Goal: Information Seeking & Learning: Learn about a topic

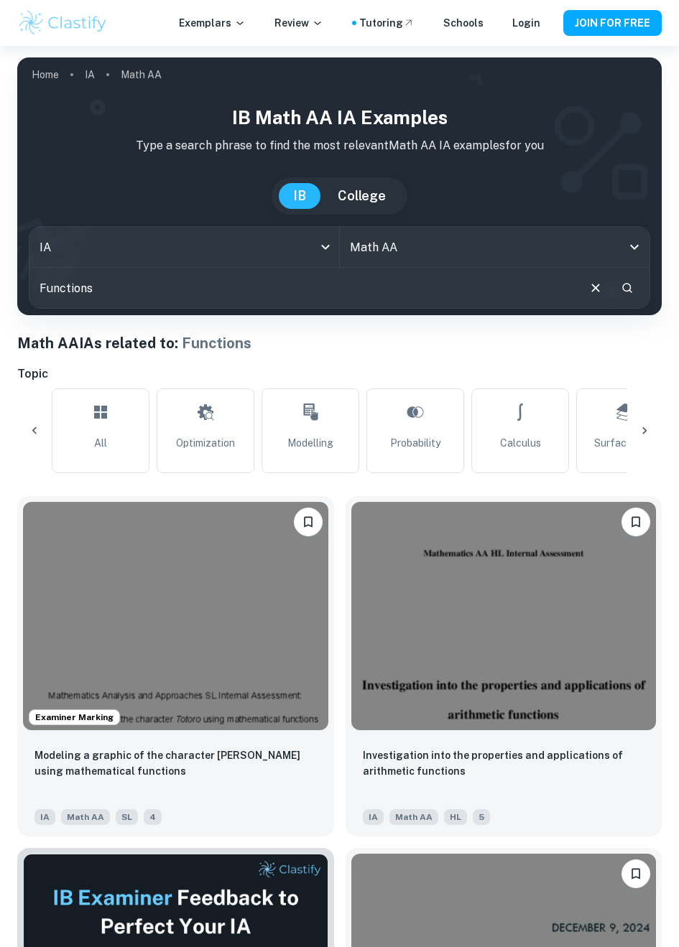
scroll to position [0, 1265]
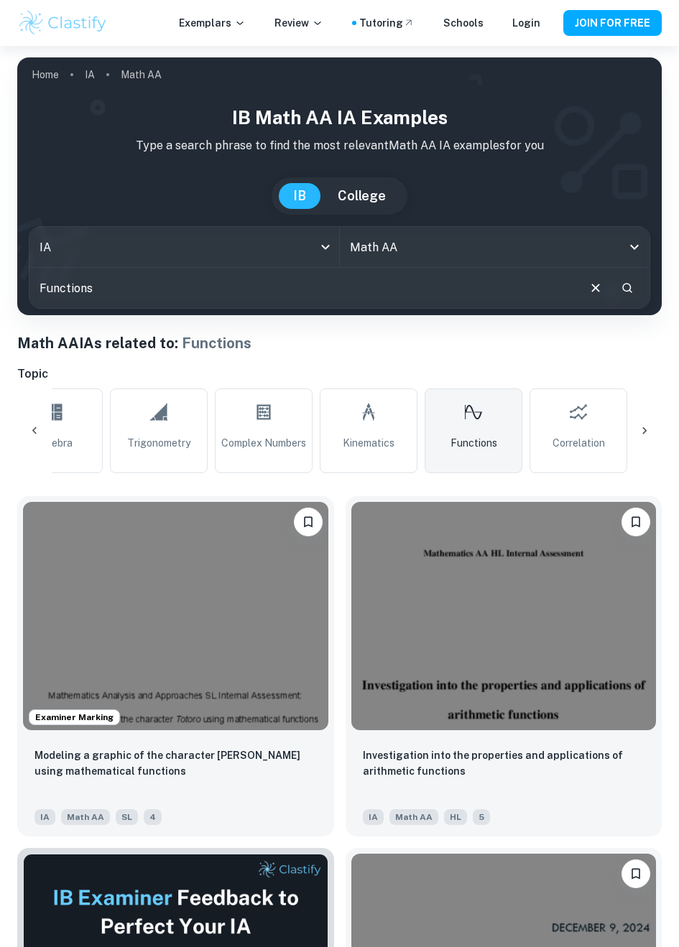
click at [284, 616] on img at bounding box center [175, 616] width 305 height 228
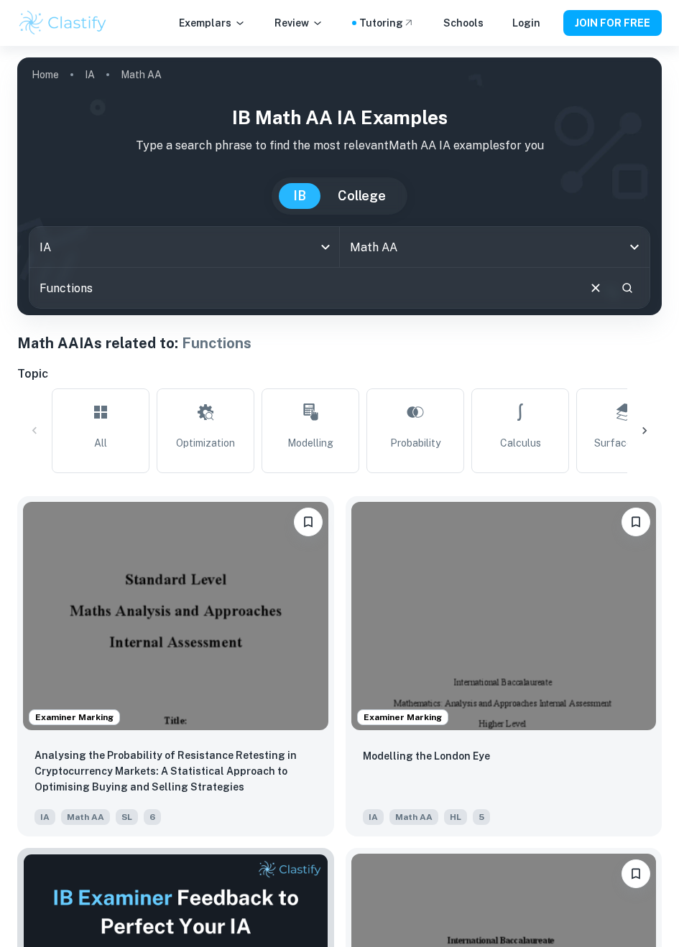
scroll to position [0, 1265]
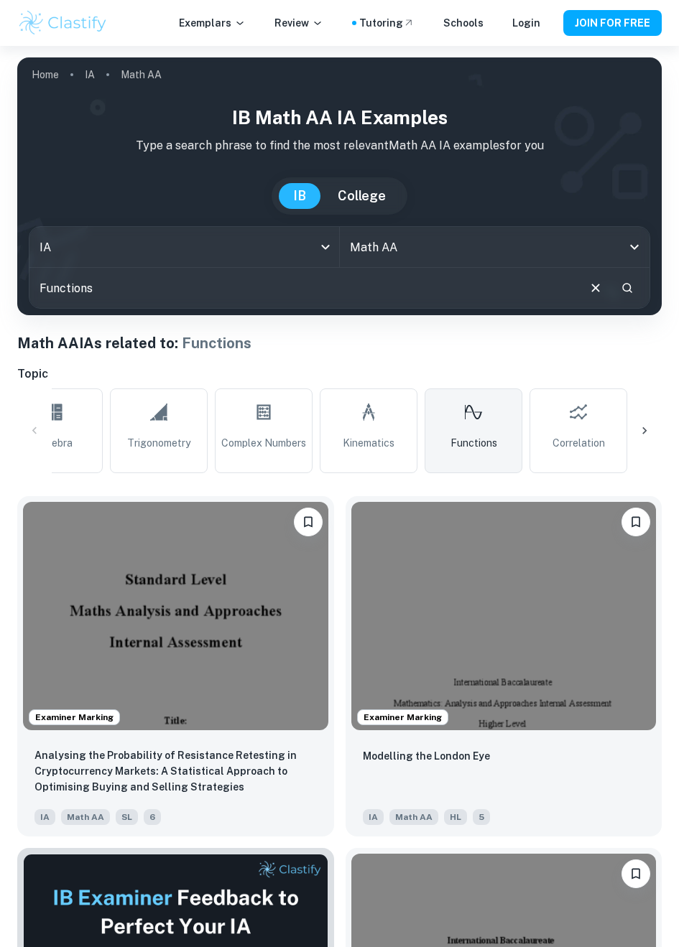
click at [328, 571] on img at bounding box center [175, 616] width 305 height 228
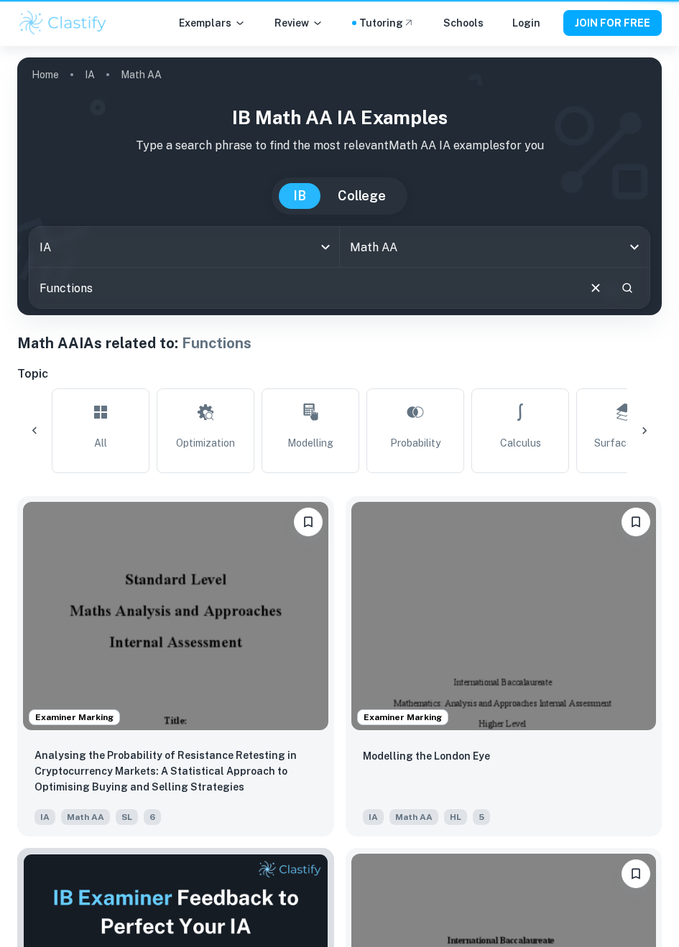
scroll to position [0, 1265]
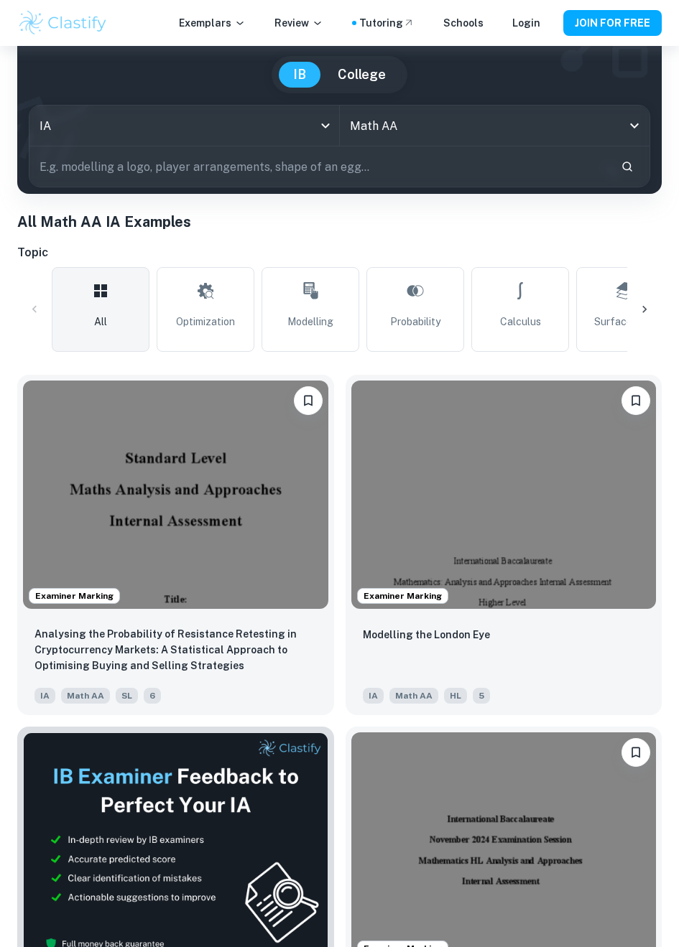
scroll to position [121, 0]
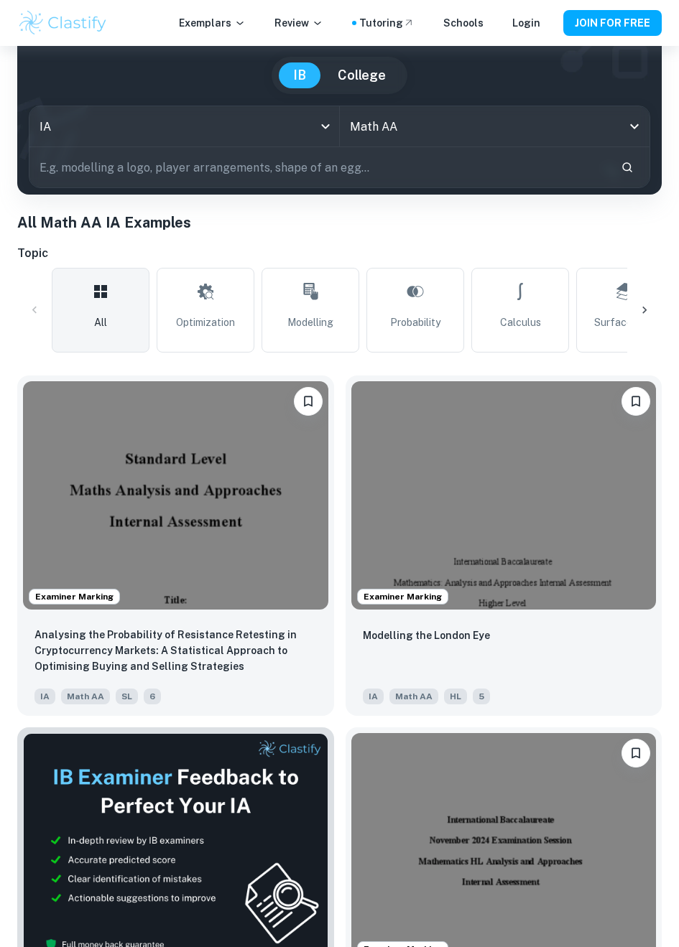
click at [328, 465] on img at bounding box center [175, 495] width 305 height 228
